Goal: Obtain resource: Obtain resource

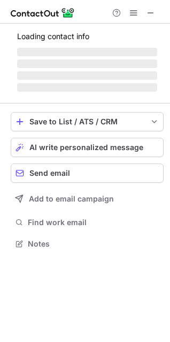
scroll to position [5, 5]
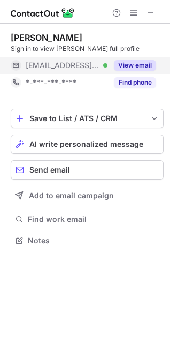
click at [132, 64] on button "View email" at bounding box center [135, 65] width 42 height 11
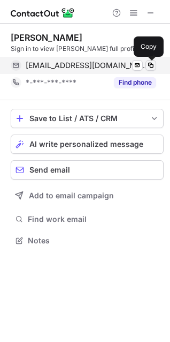
click at [150, 65] on span at bounding box center [151, 65] width 9 height 9
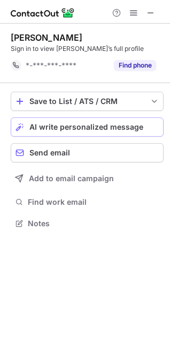
scroll to position [215, 170]
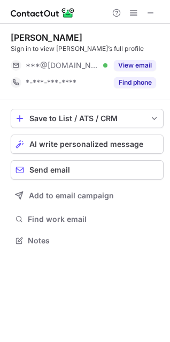
scroll to position [233, 170]
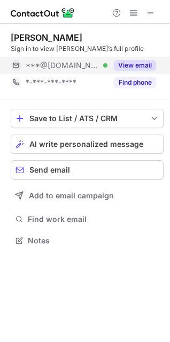
click at [144, 63] on button "View email" at bounding box center [135, 65] width 42 height 11
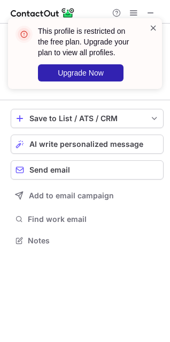
click at [155, 29] on span at bounding box center [153, 28] width 9 height 11
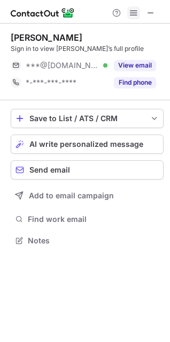
click at [130, 9] on span at bounding box center [134, 13] width 9 height 9
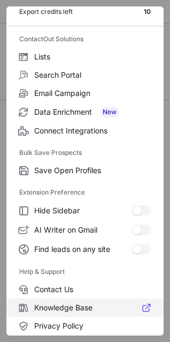
scroll to position [104, 0]
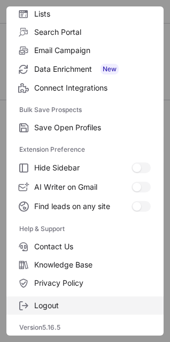
click at [49, 303] on span "Logout" at bounding box center [92, 306] width 117 height 10
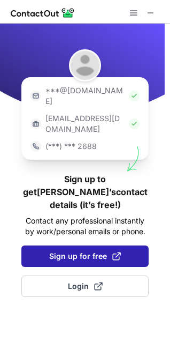
click at [64, 245] on button "Sign up for free" at bounding box center [85, 255] width 128 height 21
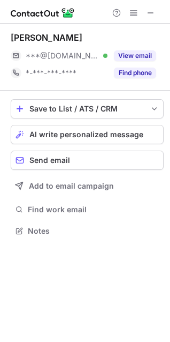
scroll to position [223, 170]
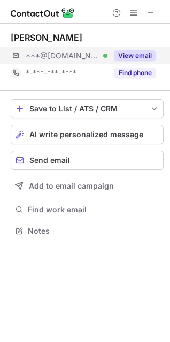
click at [156, 53] on button "View email" at bounding box center [135, 55] width 42 height 11
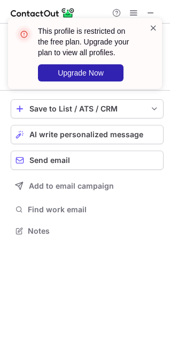
click at [154, 27] on span at bounding box center [153, 28] width 9 height 11
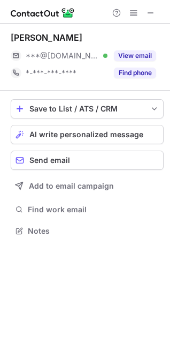
click at [132, 12] on div "This profile is restricted on the free plan. Upgrade your plan to view all prof…" at bounding box center [84, 58] width 171 height 101
click at [132, 12] on div "This profile is restricted on the free plan. Upgrade your plan to view all prof…" at bounding box center [84, 18] width 171 height 21
click at [132, 12] on span at bounding box center [134, 13] width 9 height 9
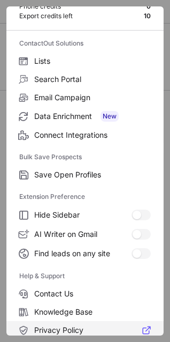
scroll to position [104, 0]
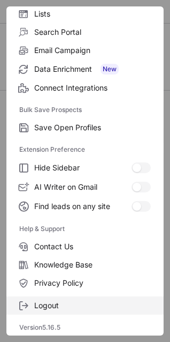
click at [47, 301] on label "Logout" at bounding box center [85, 305] width 158 height 18
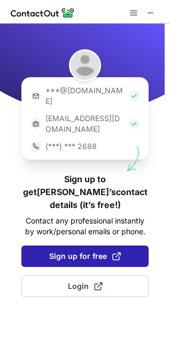
click at [101, 251] on span "Sign up for free" at bounding box center [85, 256] width 72 height 11
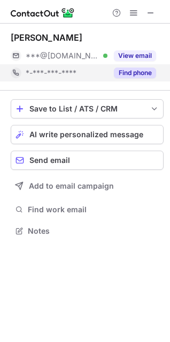
scroll to position [223, 170]
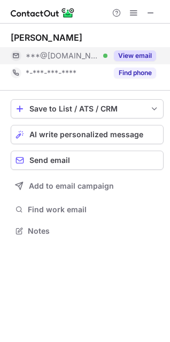
drag, startPoint x: 141, startPoint y: 58, endPoint x: 153, endPoint y: 59, distance: 11.3
click at [141, 58] on button "View email" at bounding box center [135, 55] width 42 height 11
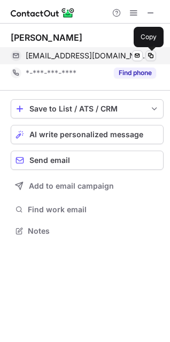
click at [152, 57] on span at bounding box center [151, 55] width 9 height 9
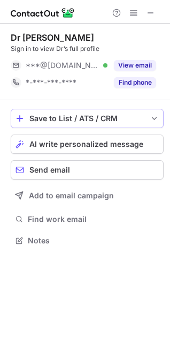
scroll to position [233, 170]
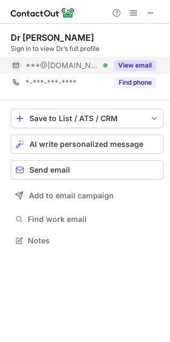
click at [148, 71] on div "View email" at bounding box center [132, 65] width 49 height 17
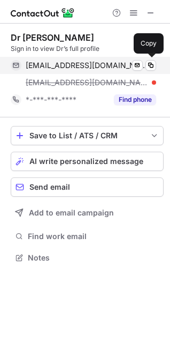
click at [151, 71] on div "drfrancisco200@gmail.com Verified Send email Copy" at bounding box center [84, 65] width 146 height 17
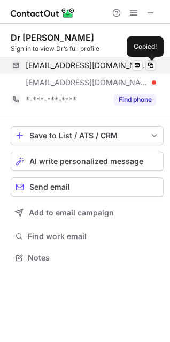
click at [149, 61] on button at bounding box center [151, 65] width 11 height 11
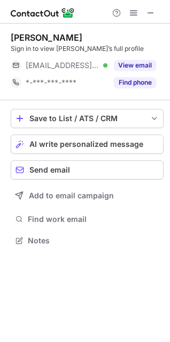
scroll to position [233, 170]
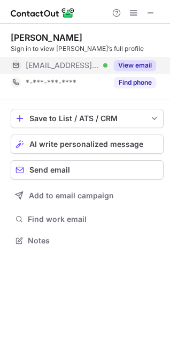
click at [142, 69] on button "View email" at bounding box center [135, 65] width 42 height 11
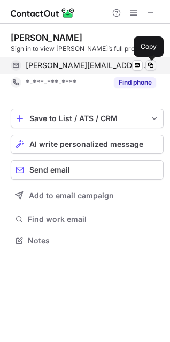
click at [152, 65] on span at bounding box center [151, 65] width 9 height 9
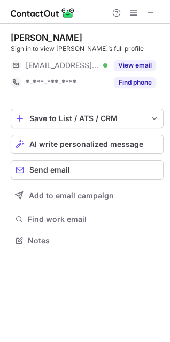
scroll to position [233, 170]
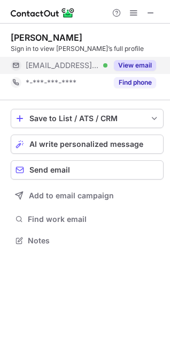
click at [123, 63] on button "View email" at bounding box center [135, 65] width 42 height 11
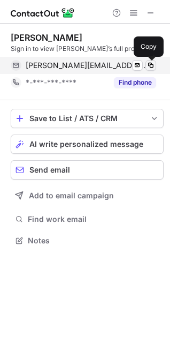
click at [148, 65] on span at bounding box center [151, 65] width 9 height 9
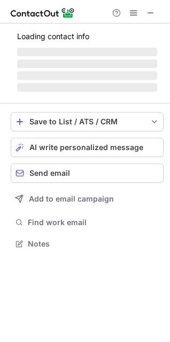
scroll to position [250, 170]
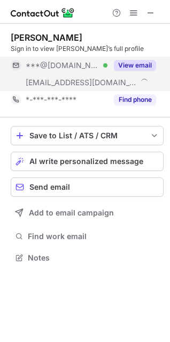
click at [136, 66] on button "View email" at bounding box center [135, 65] width 42 height 11
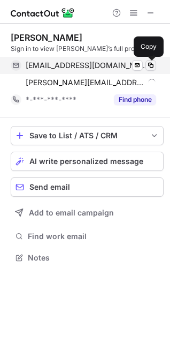
click at [152, 65] on span at bounding box center [151, 65] width 9 height 9
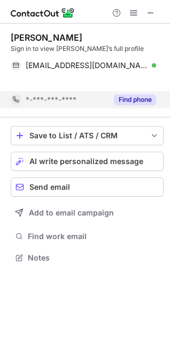
scroll to position [233, 170]
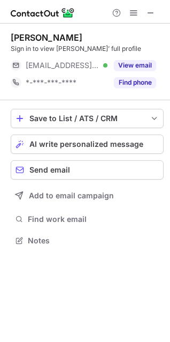
scroll to position [5, 5]
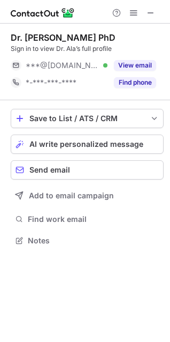
scroll to position [5, 5]
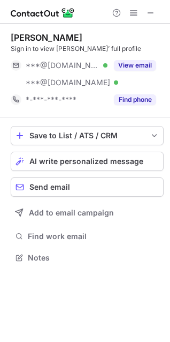
scroll to position [250, 170]
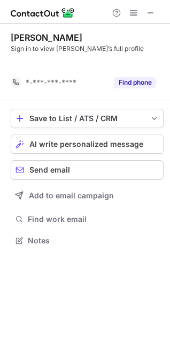
scroll to position [215, 170]
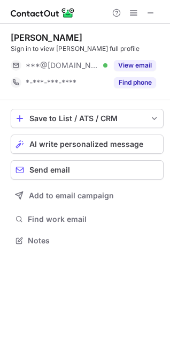
scroll to position [233, 170]
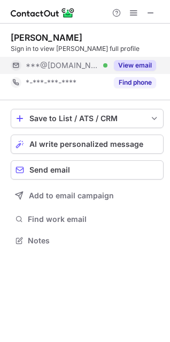
click at [145, 63] on button "View email" at bounding box center [135, 65] width 42 height 11
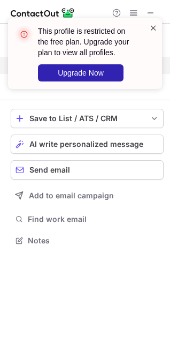
click at [154, 24] on span at bounding box center [153, 28] width 9 height 11
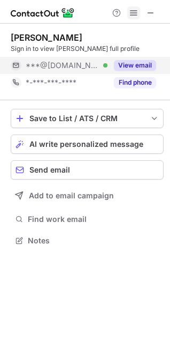
click at [132, 11] on span at bounding box center [134, 13] width 9 height 9
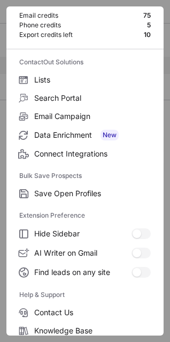
scroll to position [104, 0]
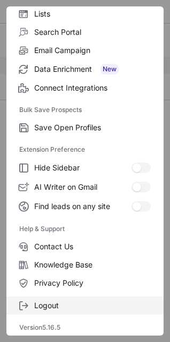
click at [60, 302] on span "Logout" at bounding box center [92, 306] width 117 height 10
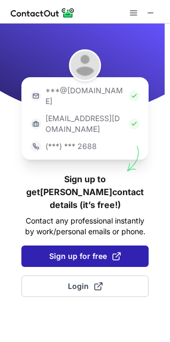
click at [55, 245] on button "Sign up for free" at bounding box center [85, 255] width 128 height 21
click at [89, 251] on span "Sign up for free" at bounding box center [85, 256] width 72 height 11
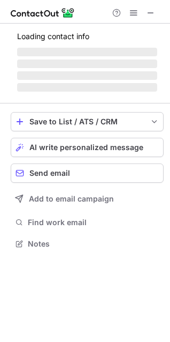
scroll to position [223, 170]
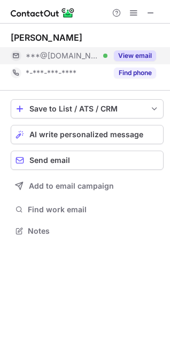
click at [129, 59] on button "View email" at bounding box center [135, 55] width 42 height 11
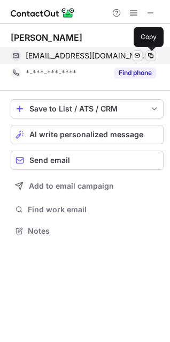
click at [150, 59] on span at bounding box center [151, 55] width 9 height 9
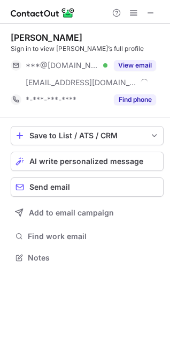
scroll to position [250, 170]
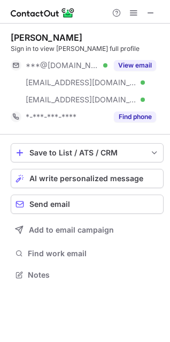
scroll to position [267, 170]
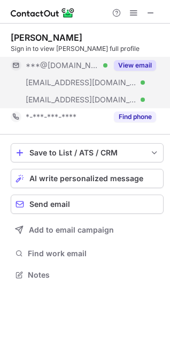
click at [120, 65] on button "View email" at bounding box center [135, 65] width 42 height 11
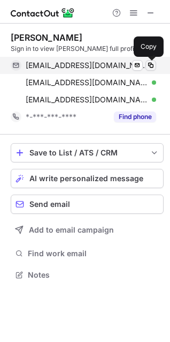
click at [152, 64] on span at bounding box center [151, 65] width 9 height 9
